Goal: Check status

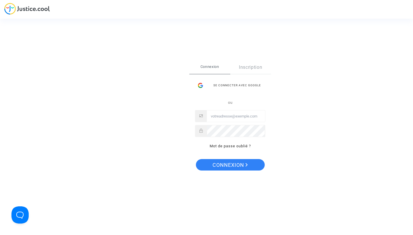
type input "[EMAIL_ADDRESS][DOMAIN_NAME]"
click at [231, 163] on span "Connexion" at bounding box center [230, 165] width 35 height 12
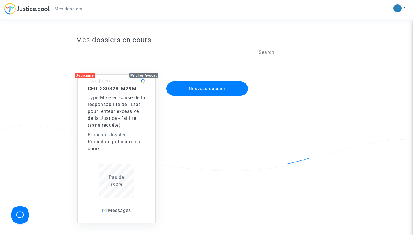
click at [130, 134] on div "Etape du dossier" at bounding box center [117, 135] width 58 height 7
